Goal: Complete application form

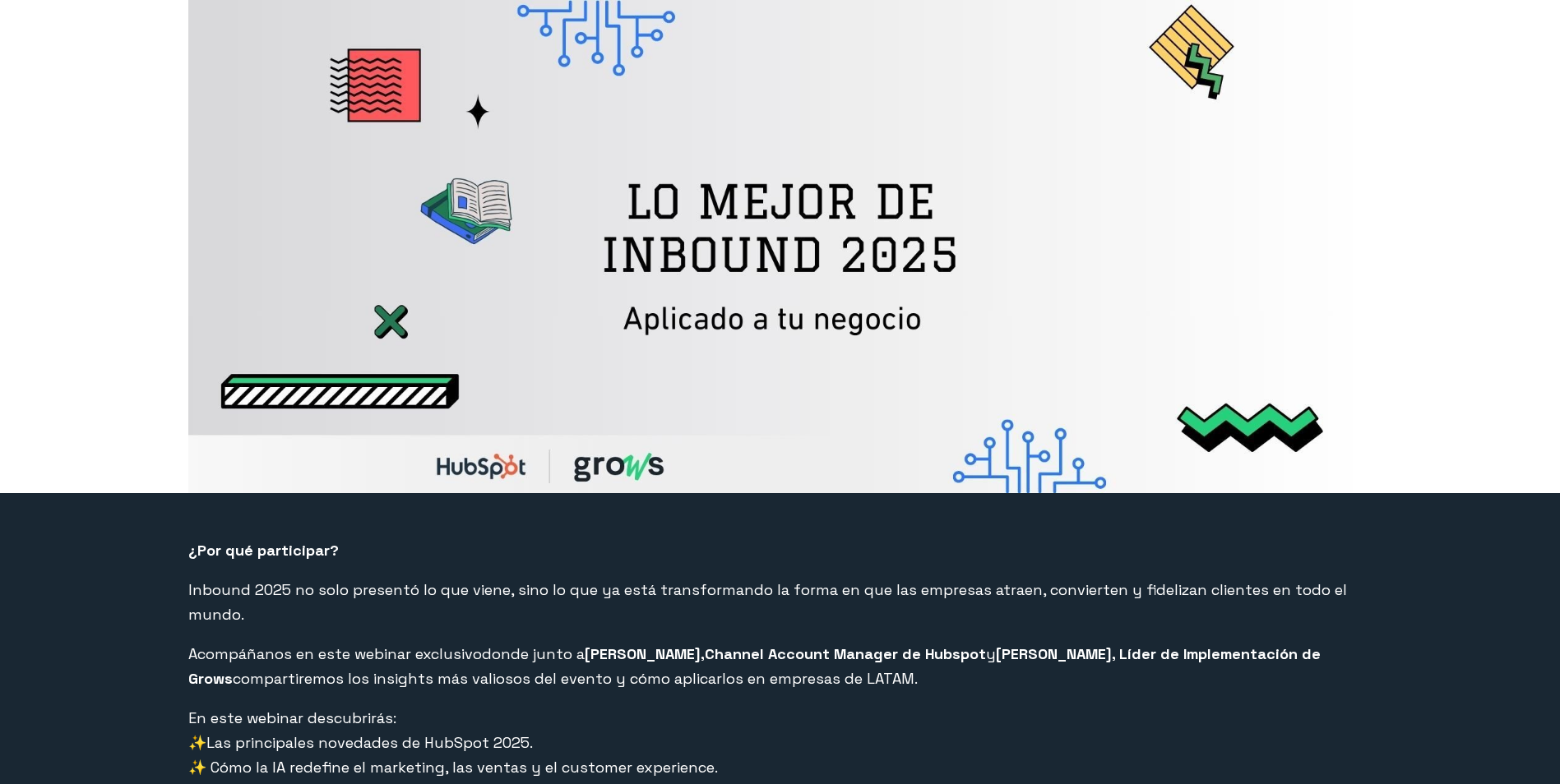
select select "CO"
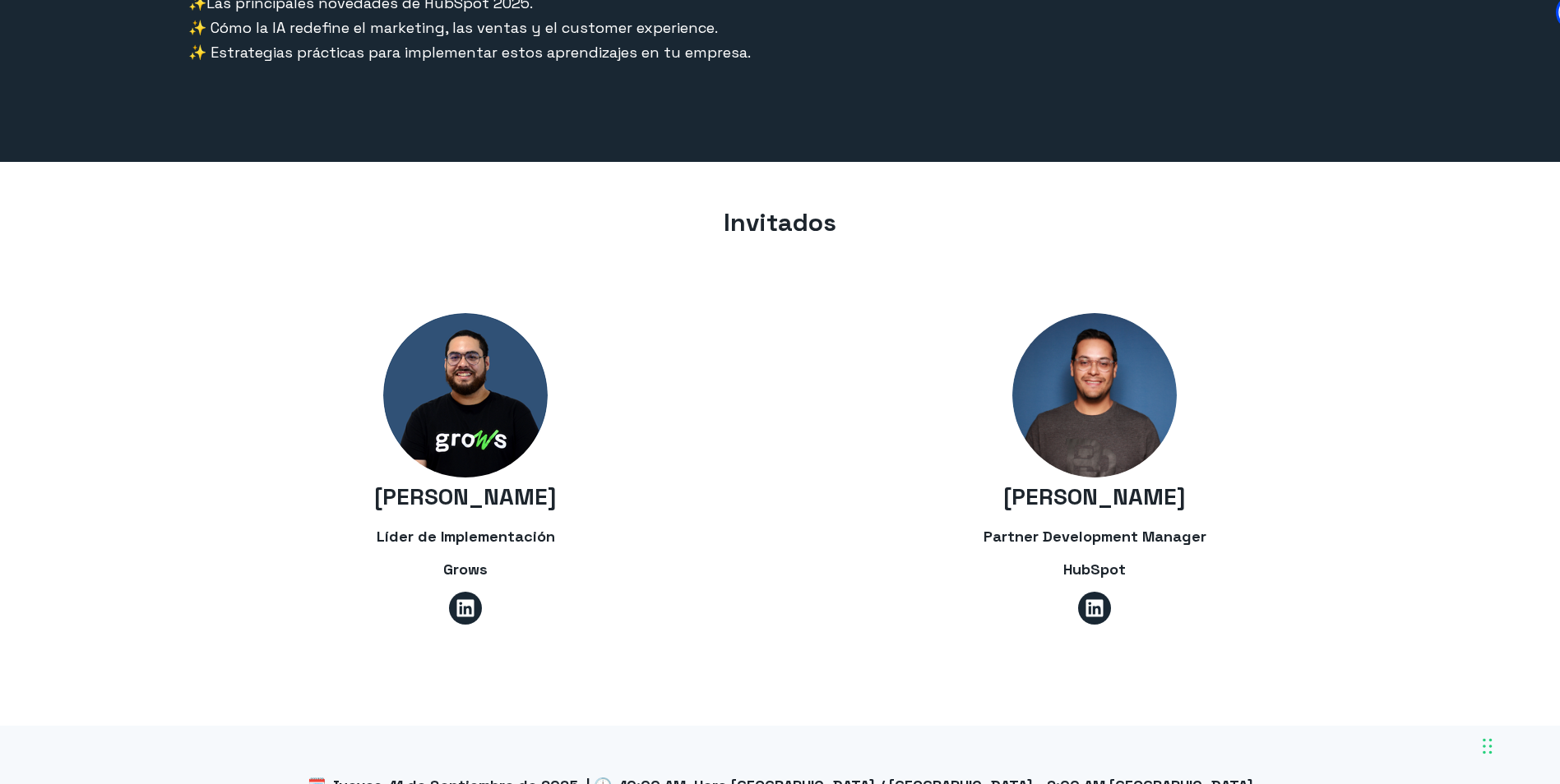
scroll to position [1150, 0]
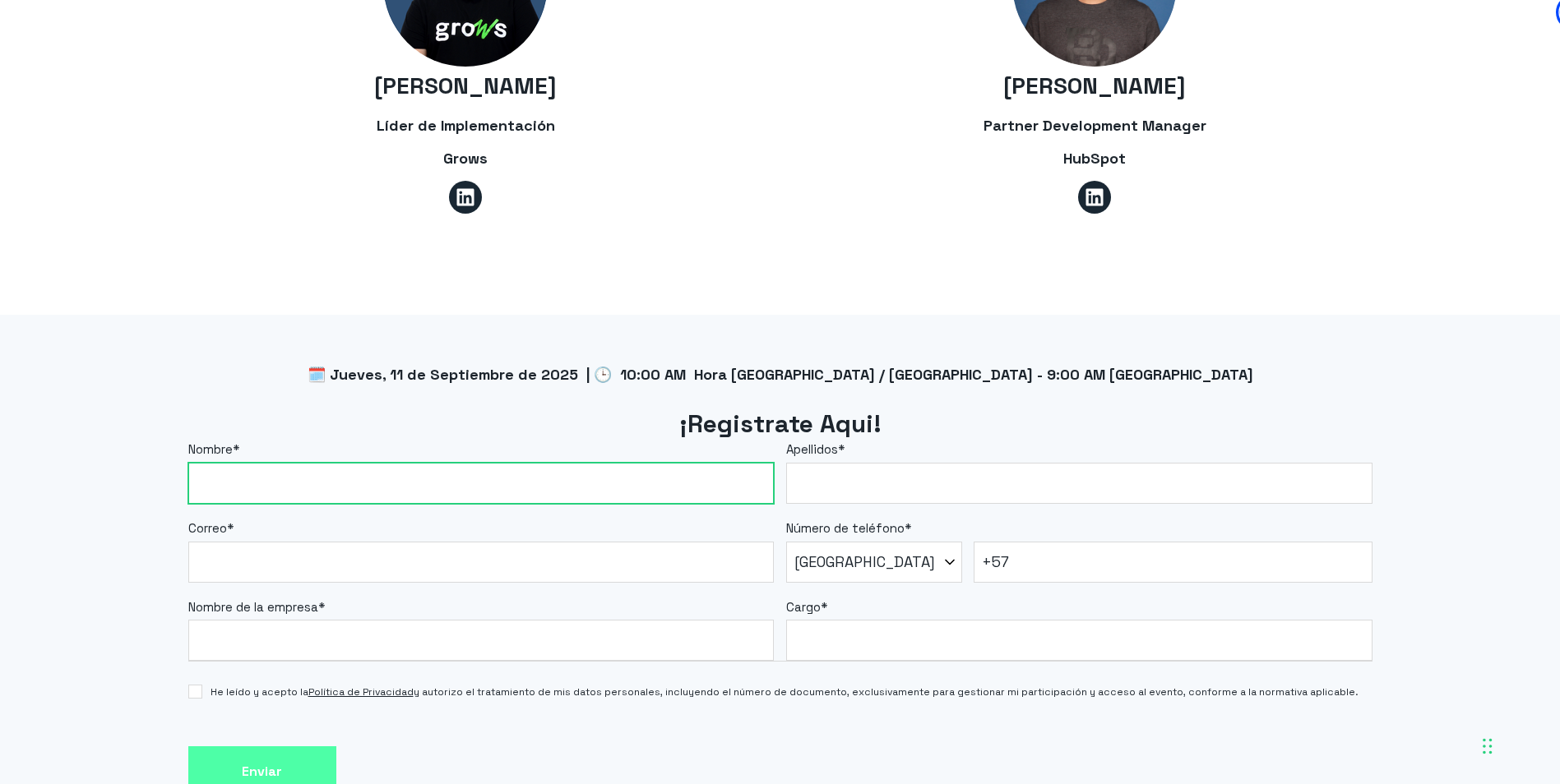
click at [410, 466] on input "Nombre *" at bounding box center [481, 484] width 586 height 41
type input "[PERSON_NAME]"
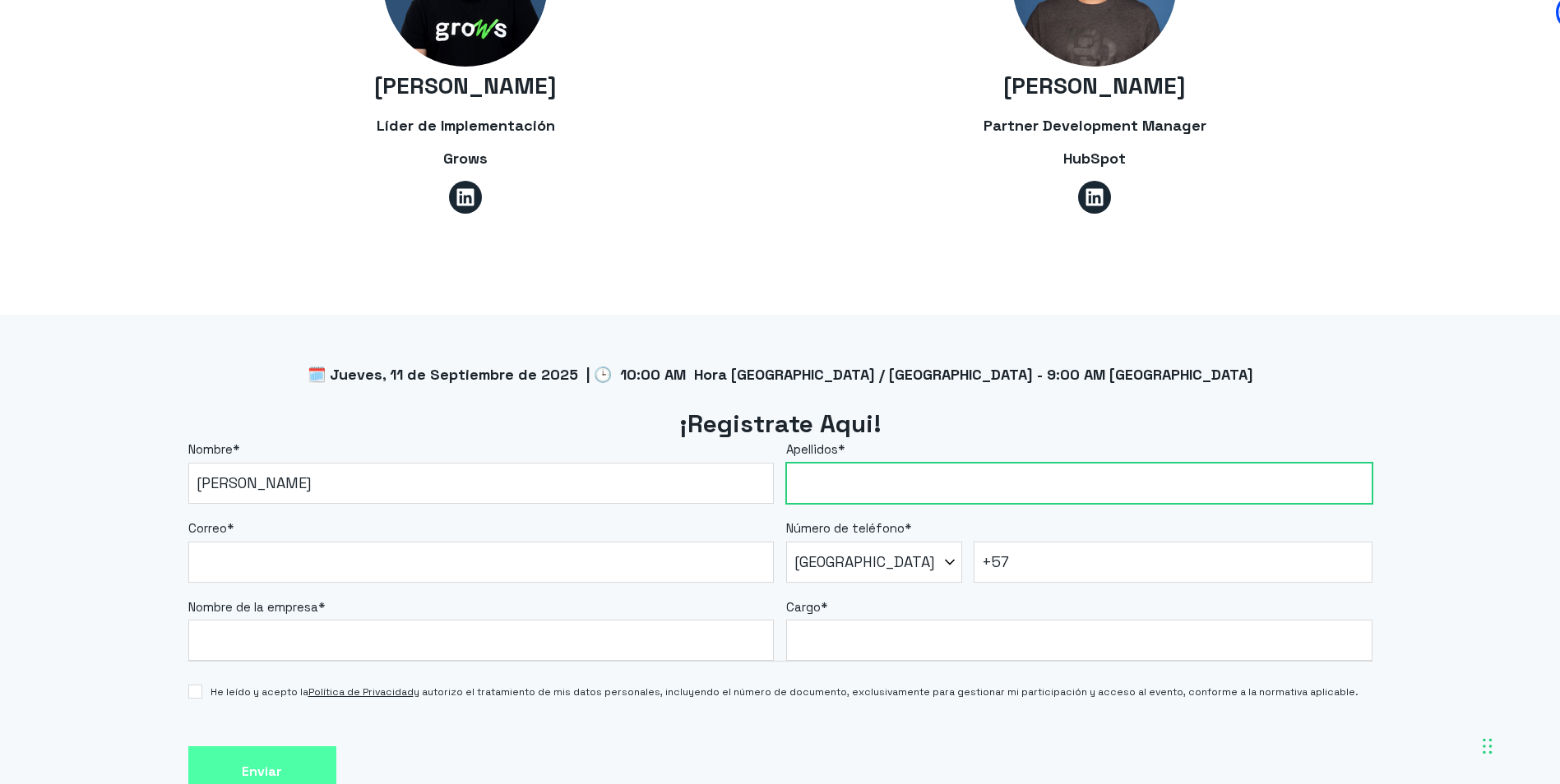
type input "[PERSON_NAME]"
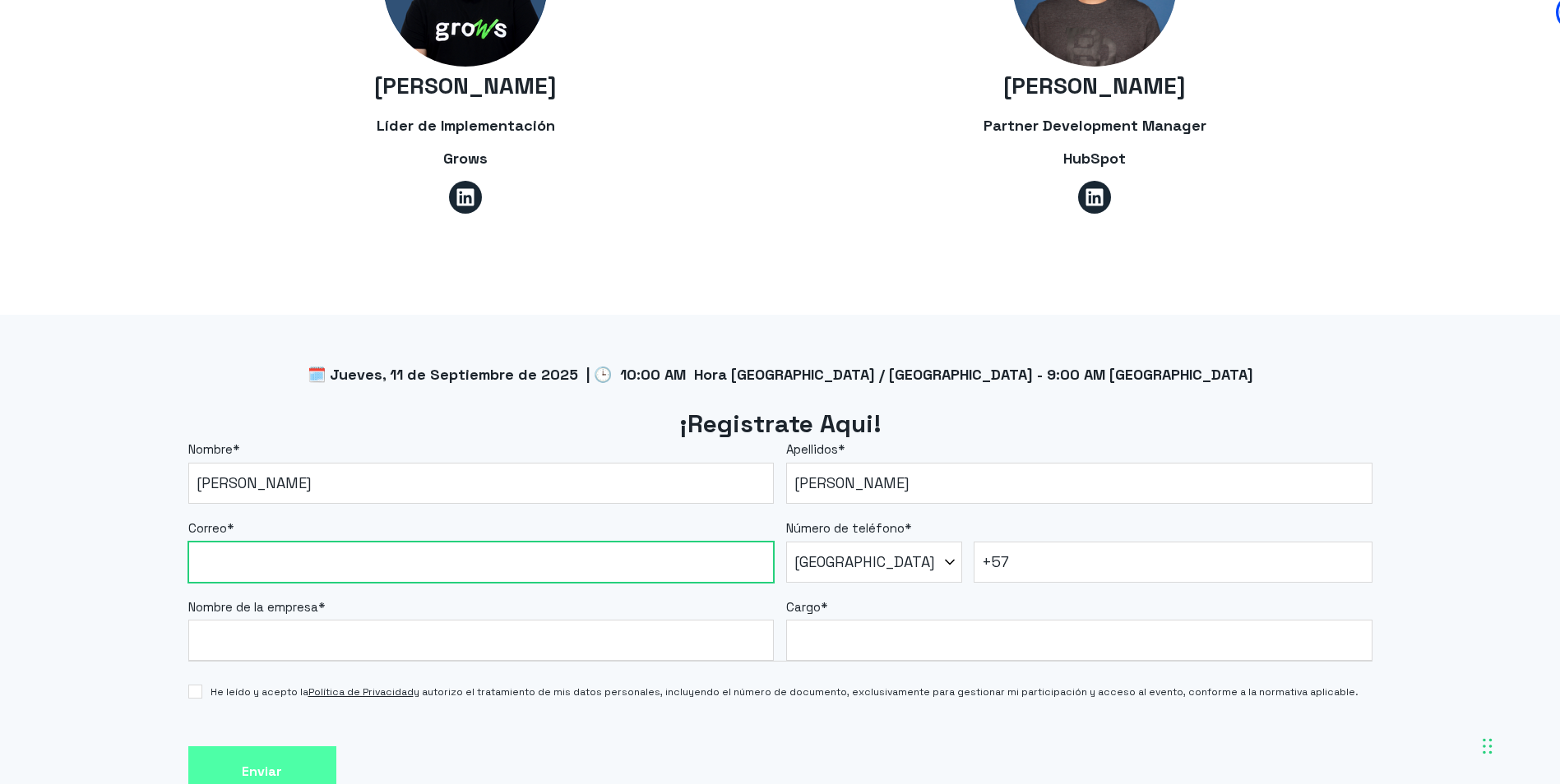
type input "[EMAIL_ADDRESS][DOMAIN_NAME]"
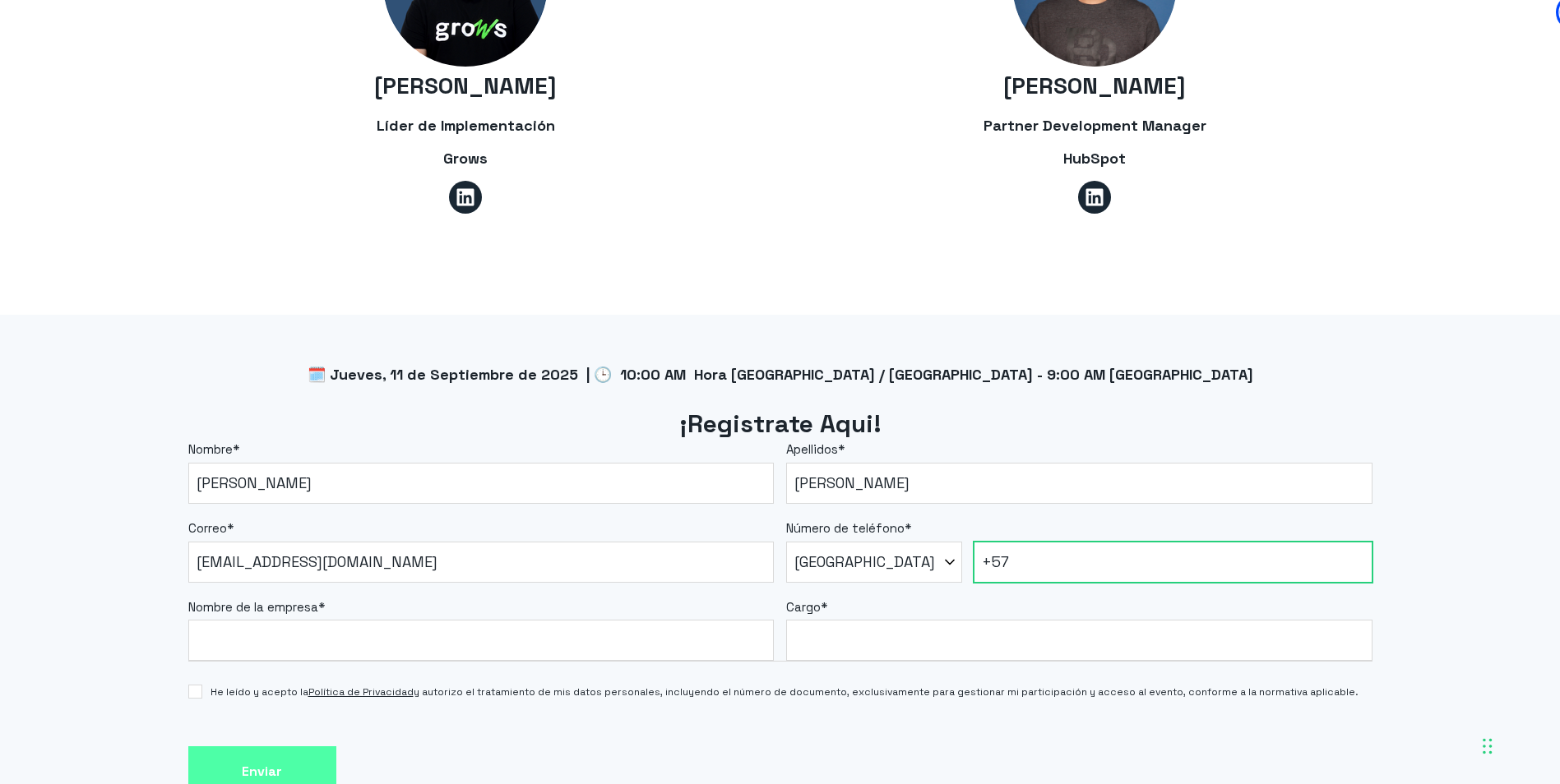
click at [1063, 544] on input "+57" at bounding box center [1173, 562] width 399 height 41
type input "[PHONE_NUMBER]"
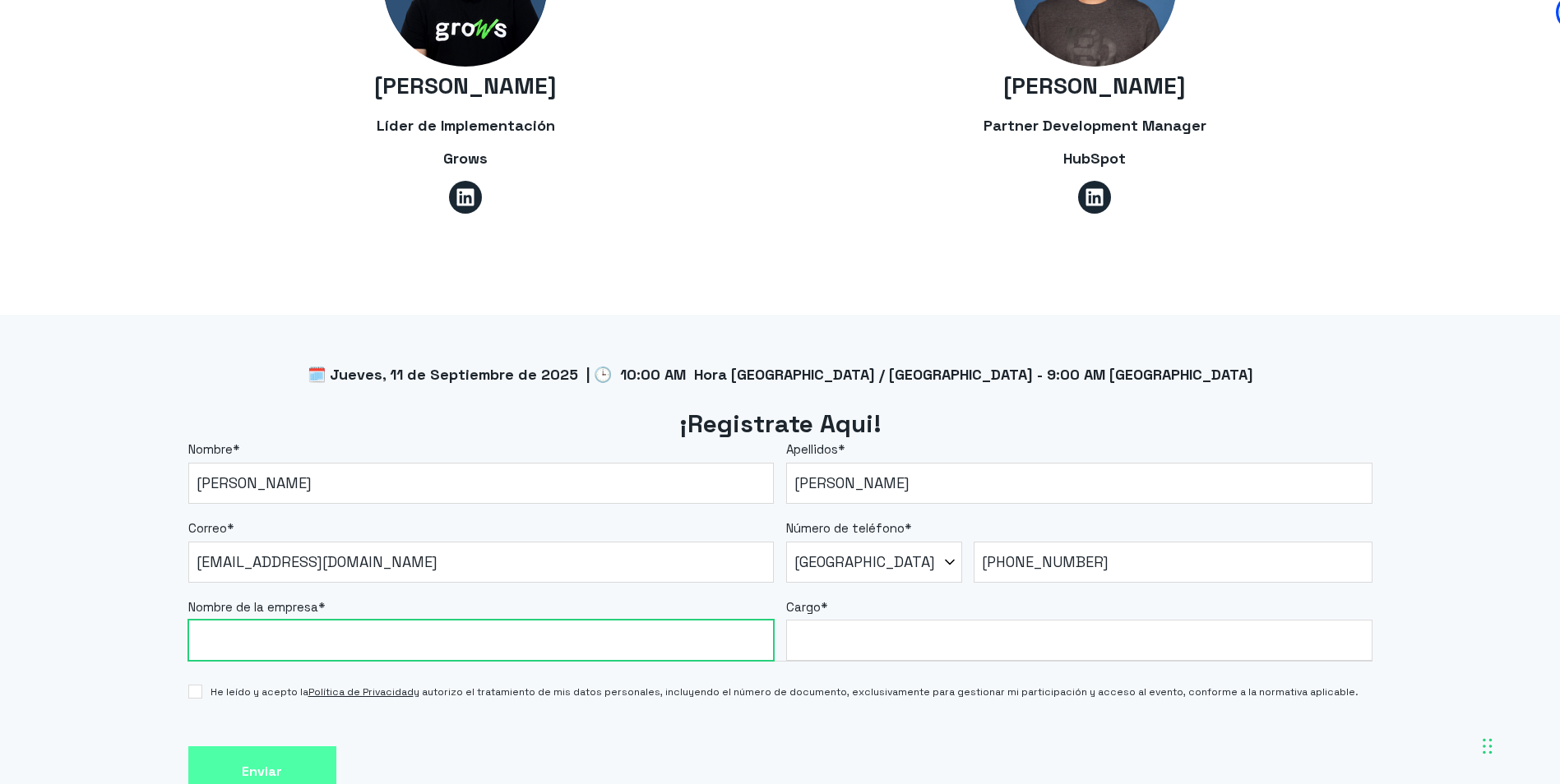
click at [396, 620] on input "Nombre de la empresa *" at bounding box center [481, 640] width 586 height 41
type input "Uniandes"
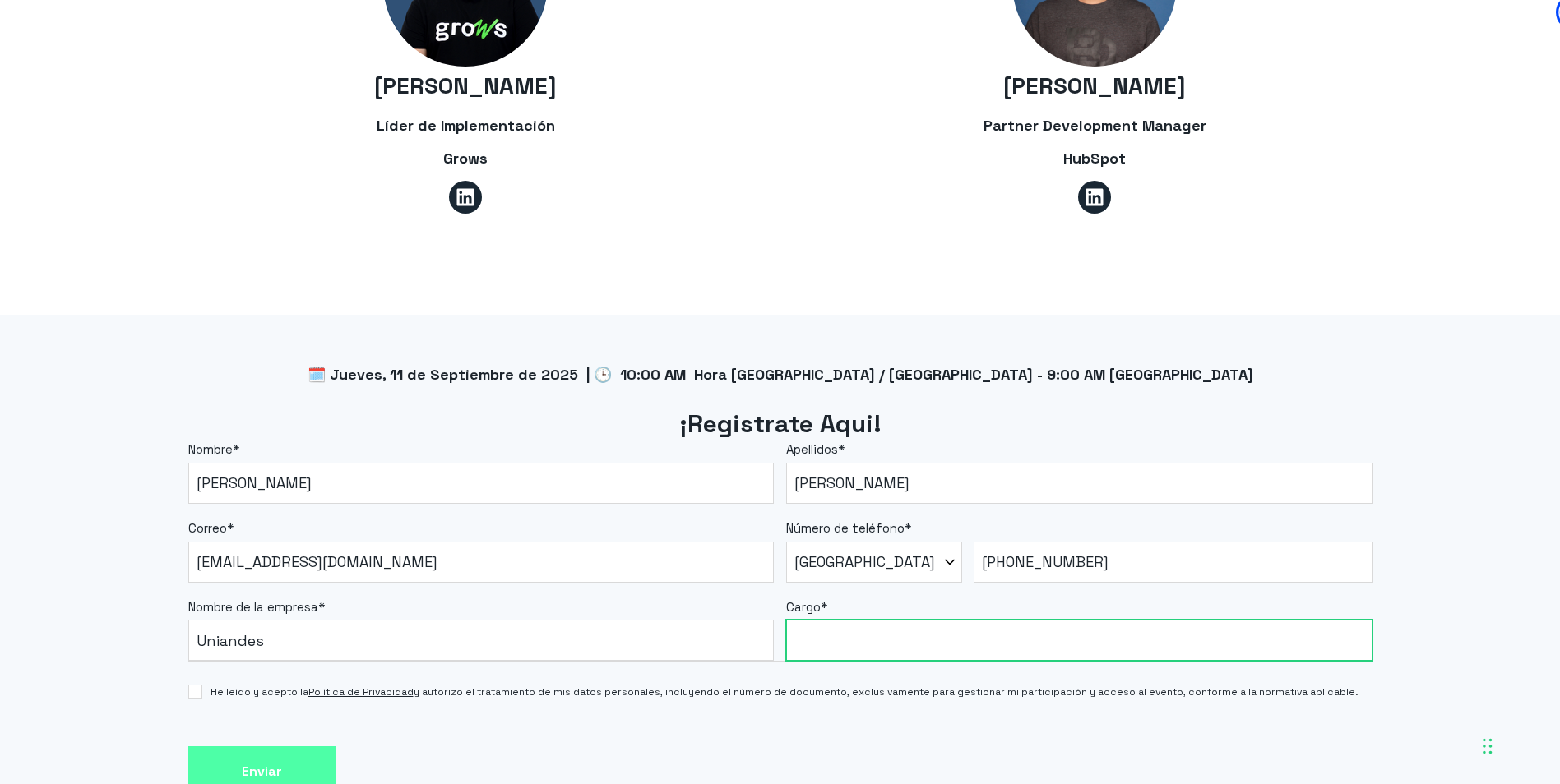
click at [853, 620] on input "Cargo *" at bounding box center [1079, 640] width 586 height 41
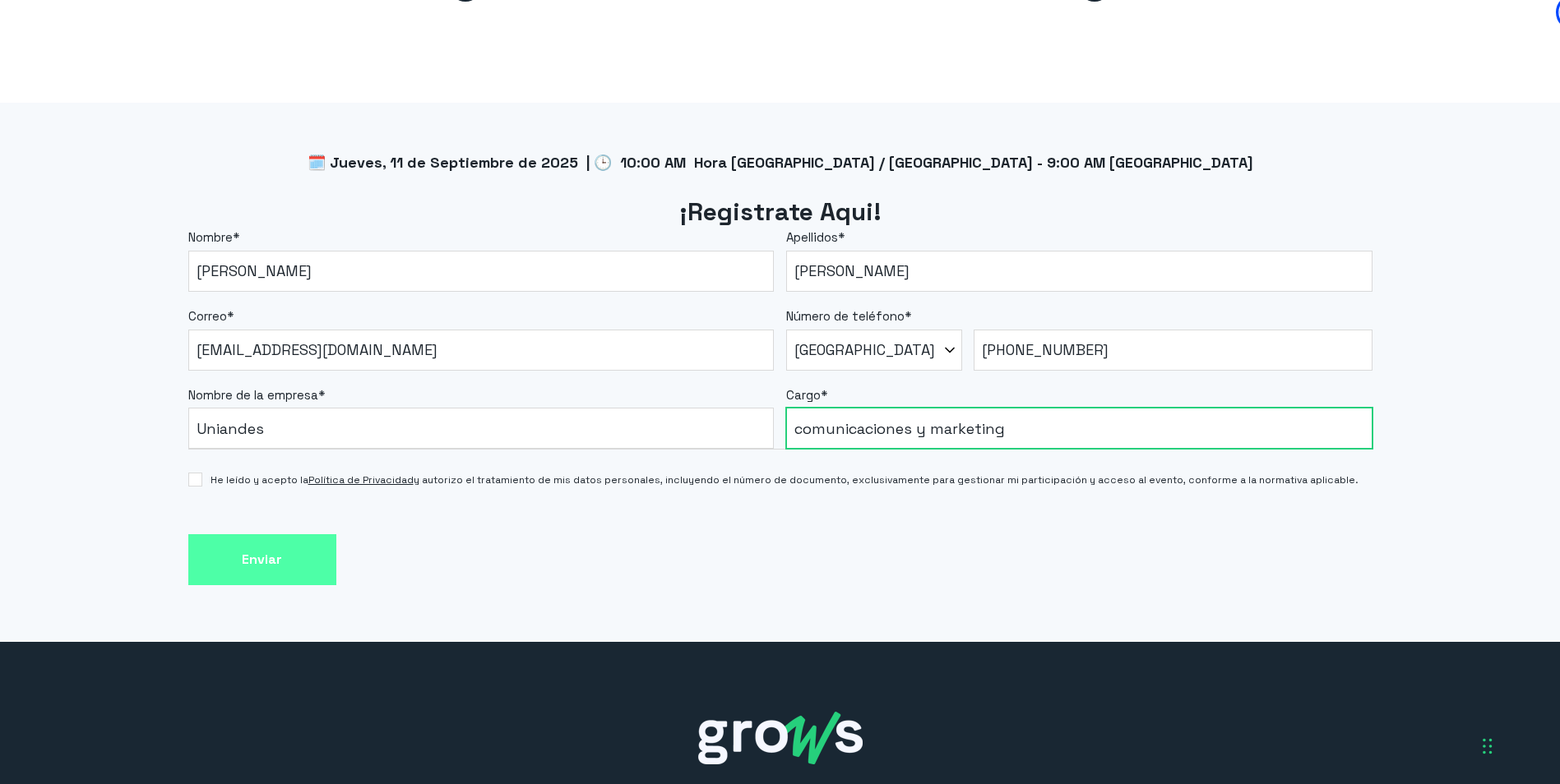
scroll to position [1388, 0]
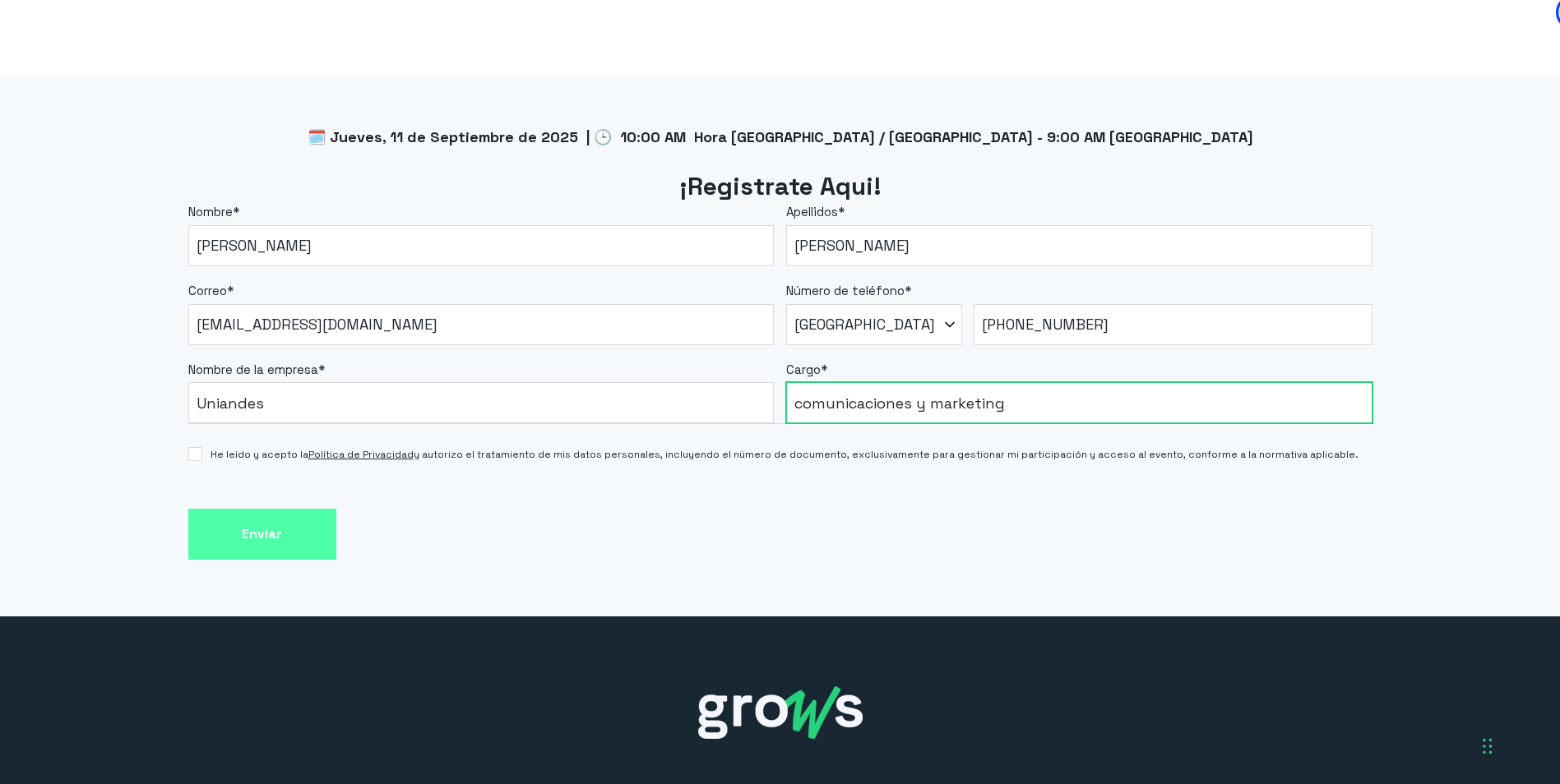
type input "comunicaciones y marketing"
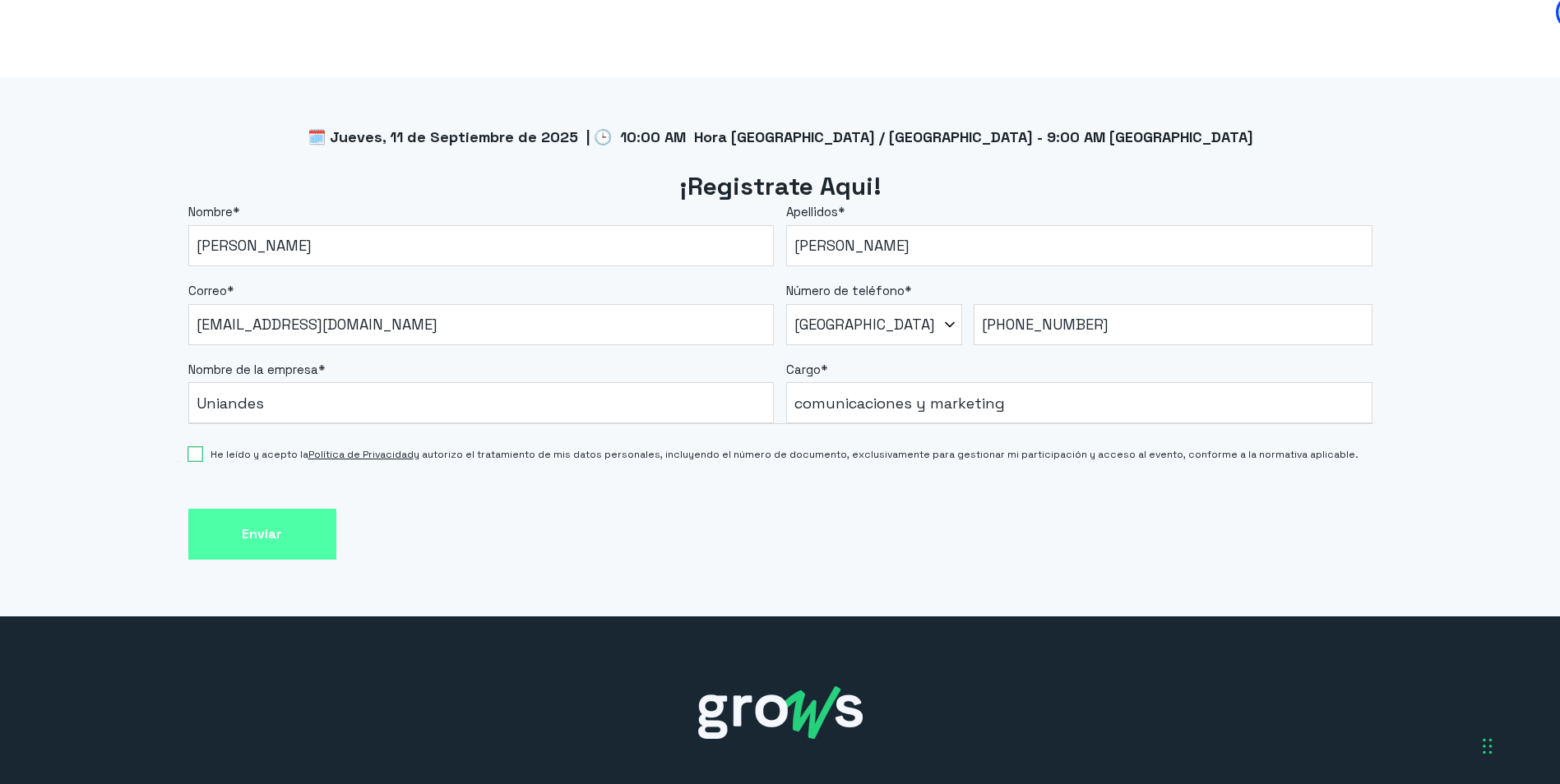
click at [197, 447] on input "He leído y acepto la Política de Privacidad y autorizo el tratamiento de mis da…" at bounding box center [195, 454] width 14 height 14
checkbox input "true"
click at [238, 508] on input "Enviar" at bounding box center [262, 534] width 148 height 52
